Goal: Register for event/course

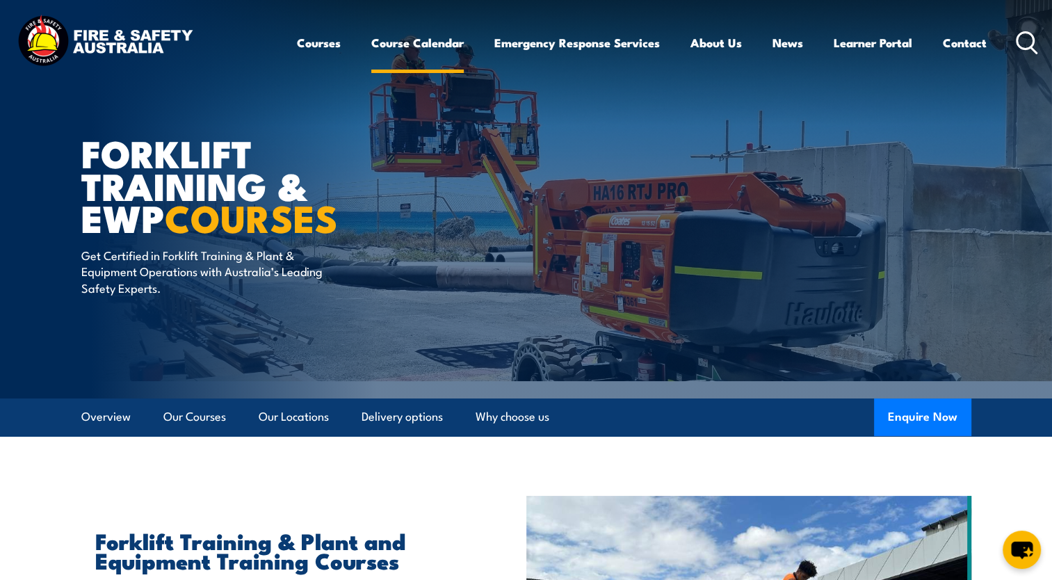
click at [420, 42] on link "Course Calendar" at bounding box center [417, 42] width 92 height 37
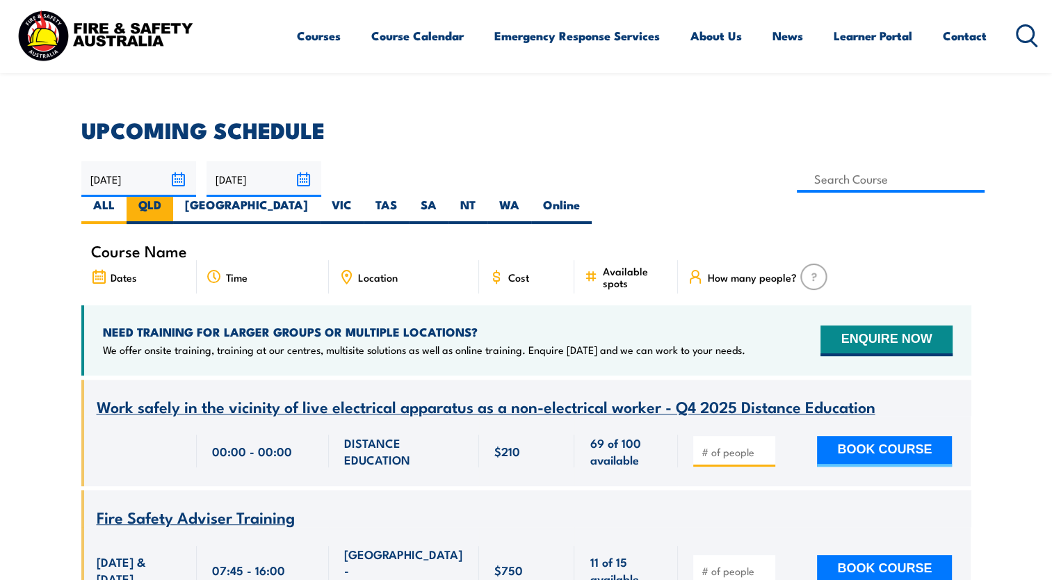
scroll to position [339, 0]
click at [173, 197] on label "QLD" at bounding box center [150, 210] width 47 height 27
click at [170, 197] on input "QLD" at bounding box center [165, 201] width 9 height 9
radio input "true"
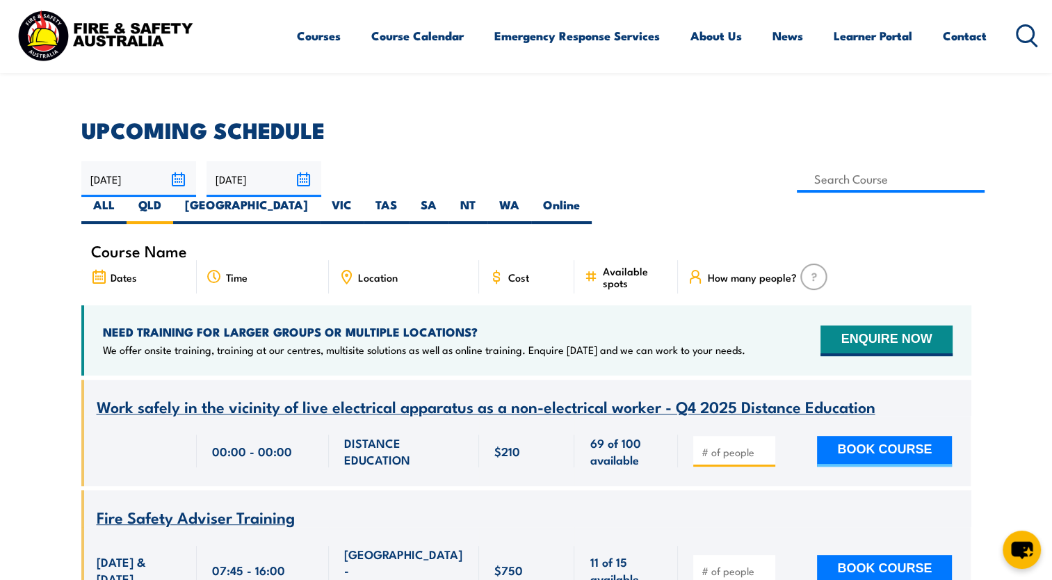
click at [373, 271] on span "Location" at bounding box center [378, 277] width 40 height 12
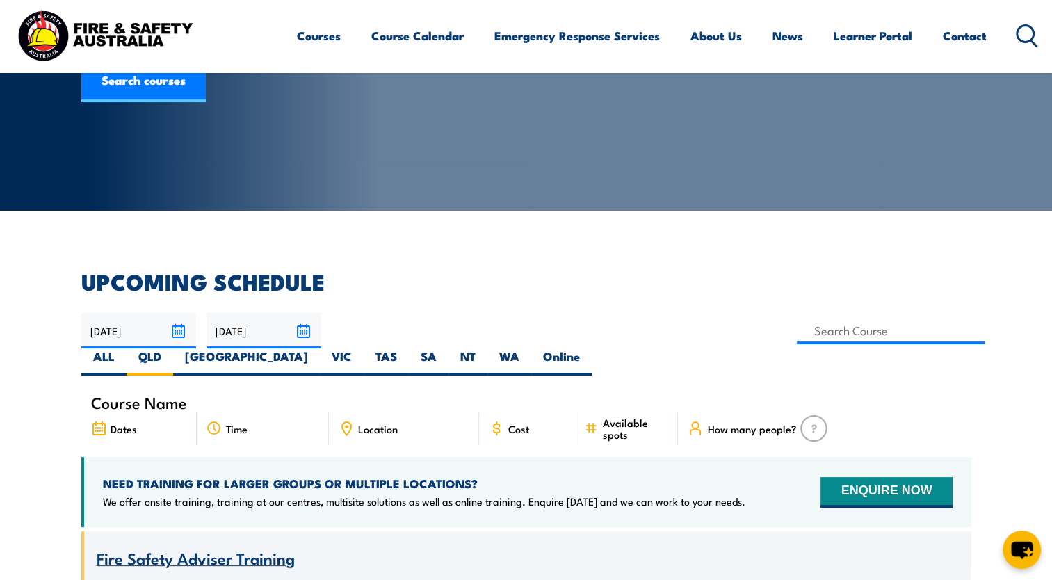
scroll to position [174, 0]
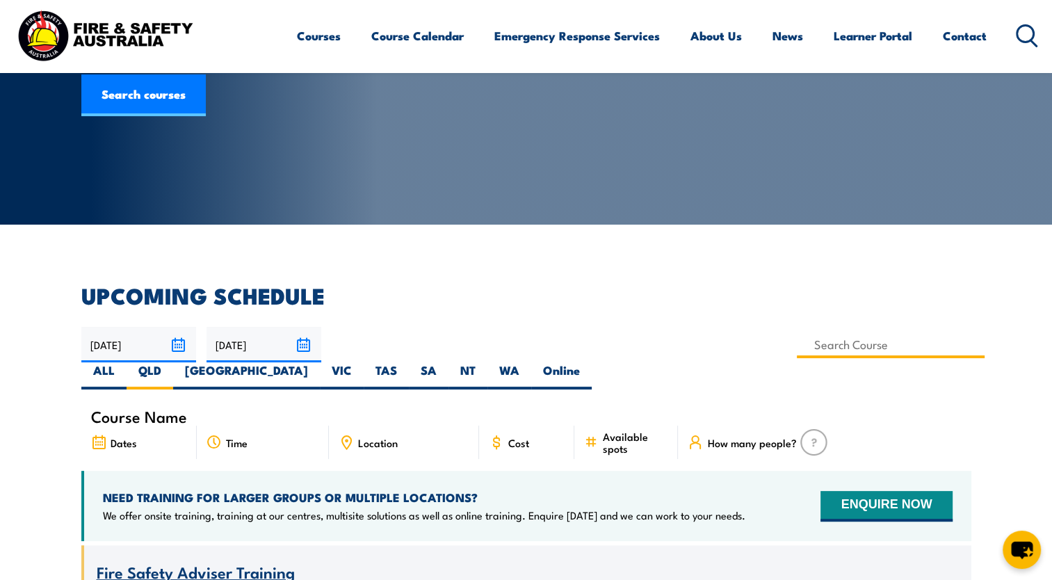
click at [797, 348] on input at bounding box center [891, 344] width 188 height 27
type input "Provide First Aid Training (Blended Learning)"
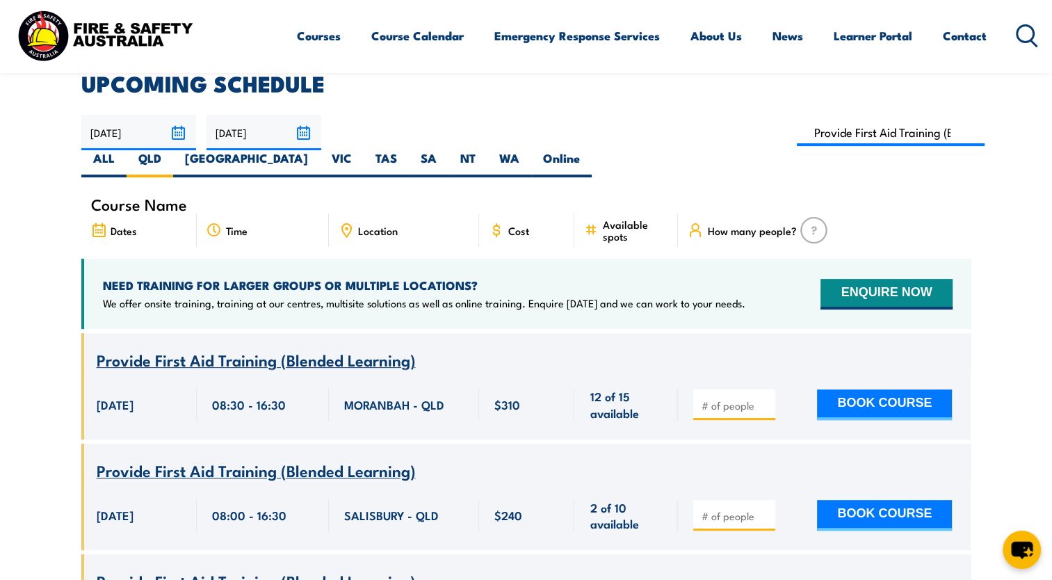
scroll to position [385, 0]
